Goal: Connect with others: Establish contact or relationships with other users

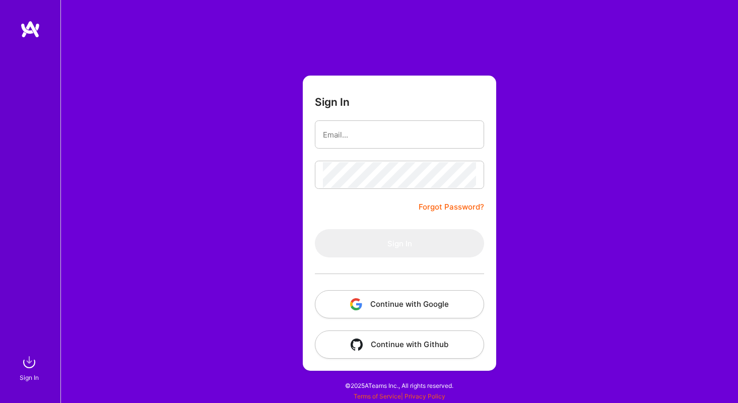
click at [371, 312] on button "Continue with Google" at bounding box center [399, 304] width 169 height 28
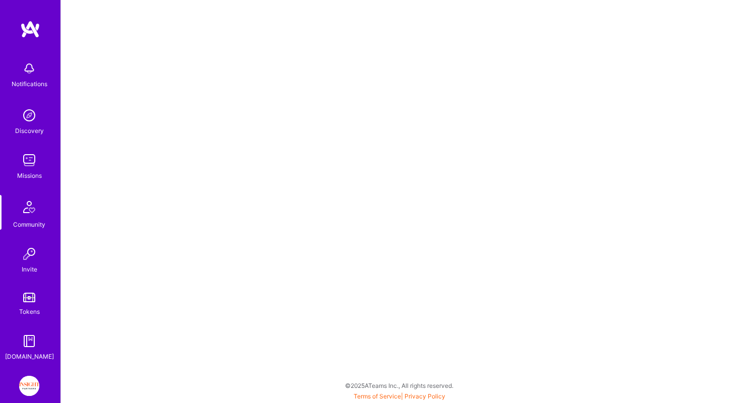
scroll to position [3, 0]
click at [28, 214] on img at bounding box center [29, 207] width 24 height 24
click at [39, 208] on img at bounding box center [29, 207] width 24 height 24
